Goal: Find specific page/section: Find specific page/section

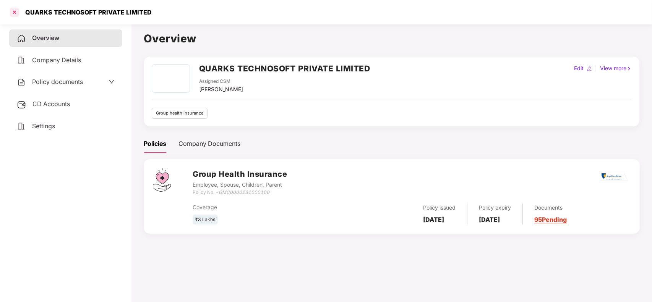
click at [12, 6] on div at bounding box center [14, 12] width 12 height 12
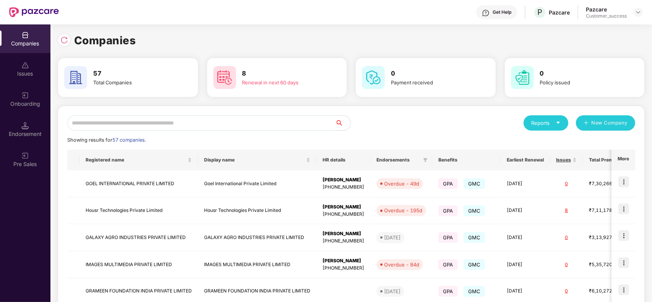
click at [192, 119] on input "text" at bounding box center [201, 122] width 268 height 15
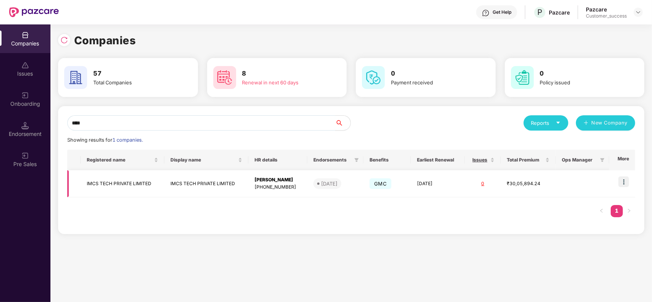
type input "****"
click at [626, 183] on img at bounding box center [623, 182] width 11 height 11
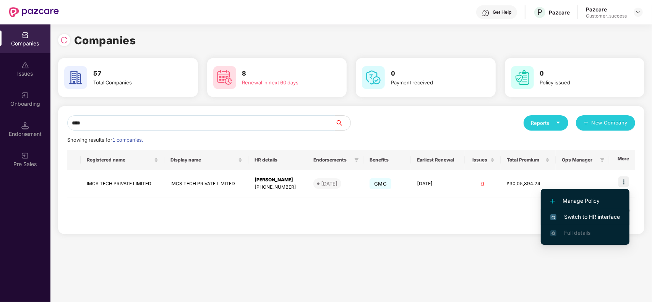
click at [612, 214] on span "Switch to HR interface" at bounding box center [585, 217] width 70 height 8
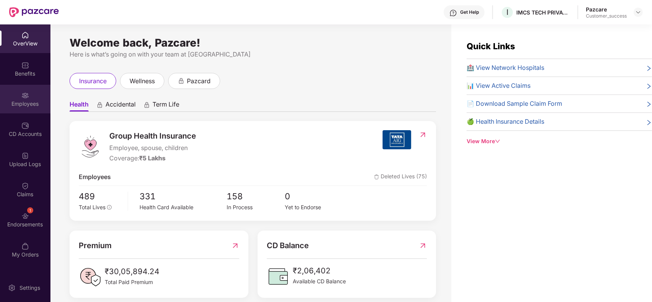
click at [14, 101] on div "Employees" at bounding box center [25, 104] width 50 height 8
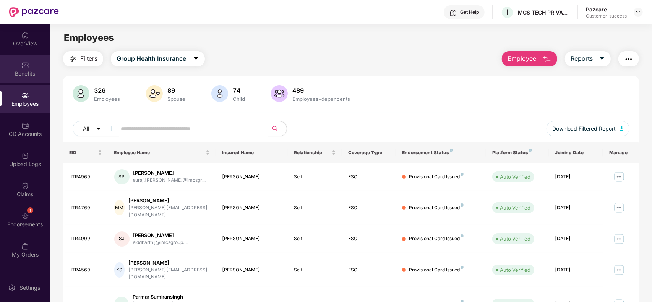
click at [21, 58] on div "Benefits" at bounding box center [25, 69] width 50 height 29
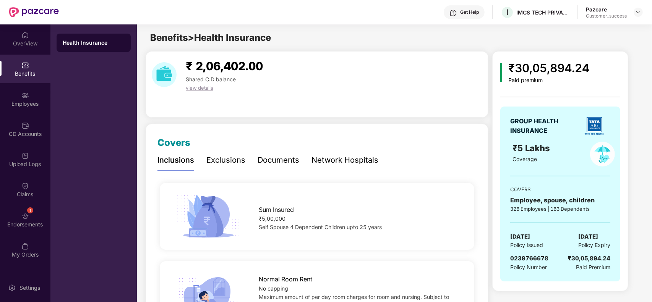
click at [349, 161] on div "Network Hospitals" at bounding box center [344, 160] width 67 height 12
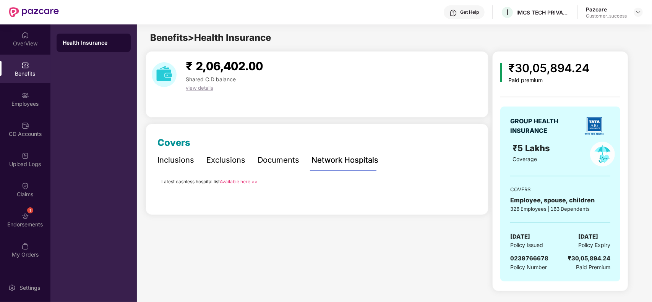
click at [237, 180] on link "Available here >>" at bounding box center [239, 182] width 38 height 6
